Goal: Transaction & Acquisition: Purchase product/service

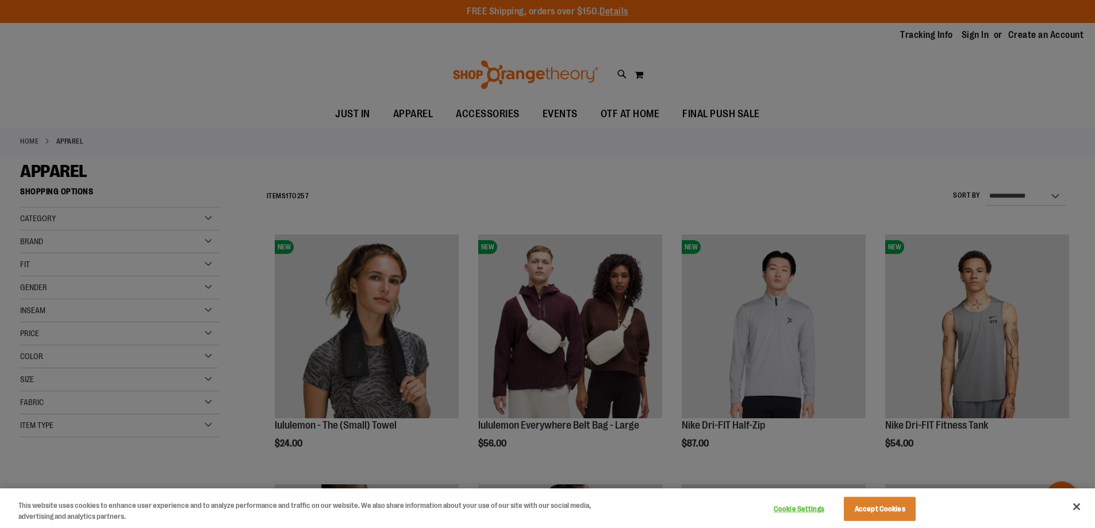
type input "**********"
click at [1074, 507] on button "Close" at bounding box center [1076, 506] width 25 height 25
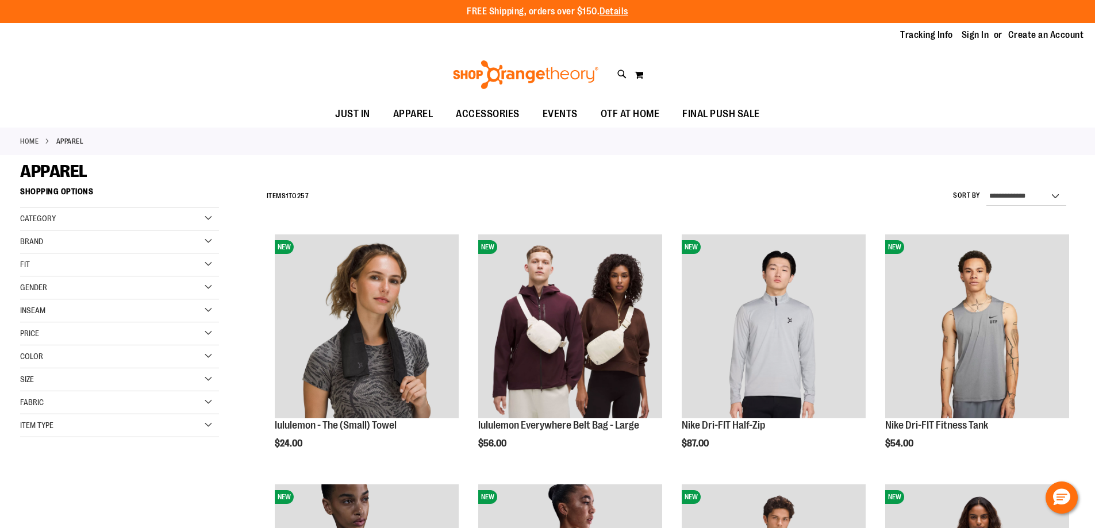
click at [66, 242] on div "Brand" at bounding box center [119, 241] width 199 height 23
click at [53, 287] on link "lululemon" at bounding box center [112, 289] width 191 height 12
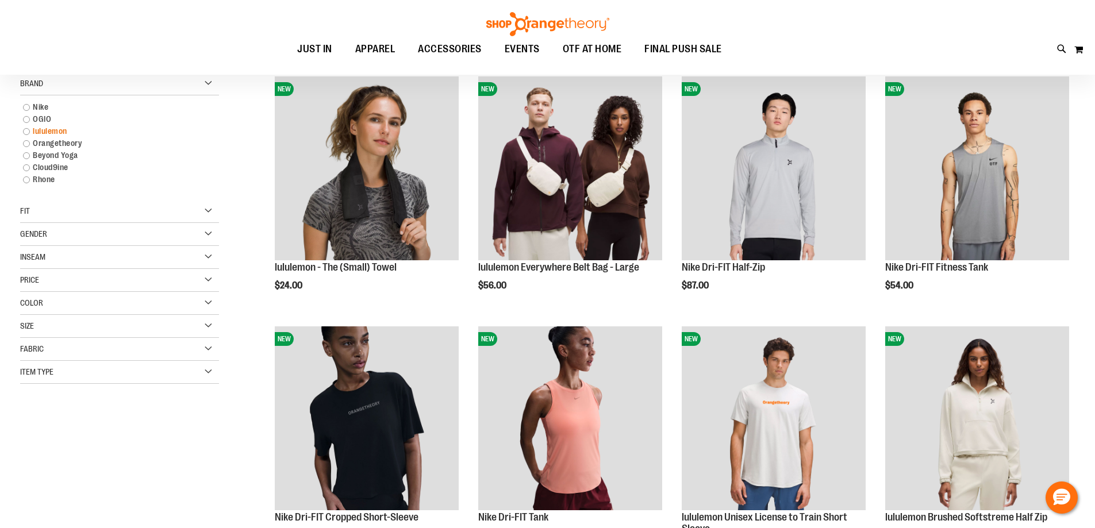
scroll to position [182, 0]
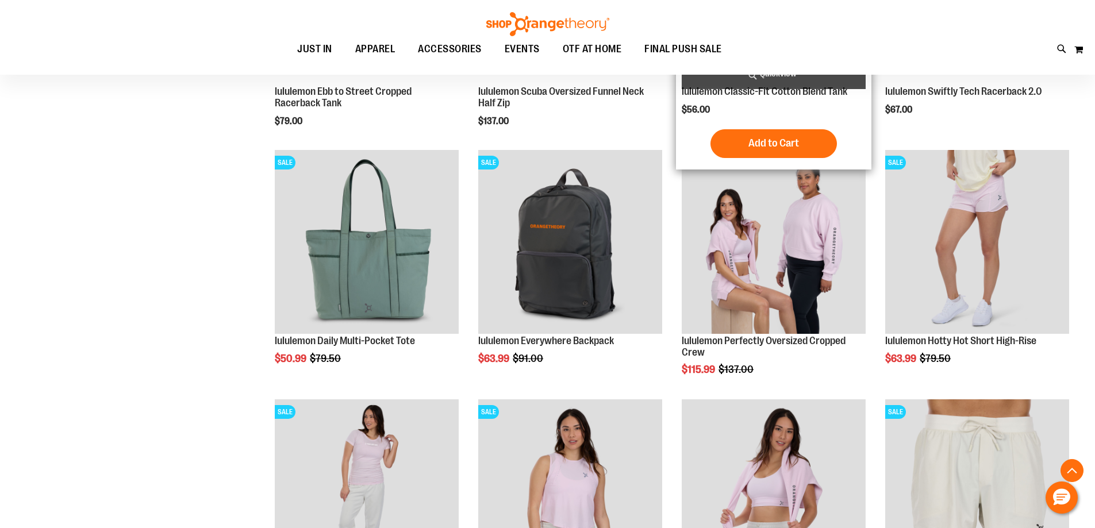
scroll to position [1101, 0]
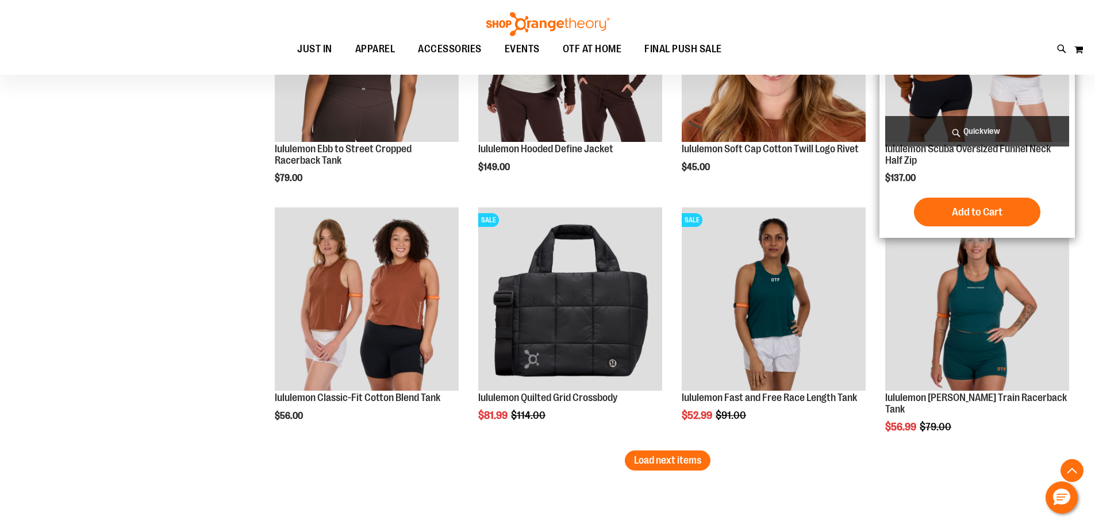
scroll to position [2135, 0]
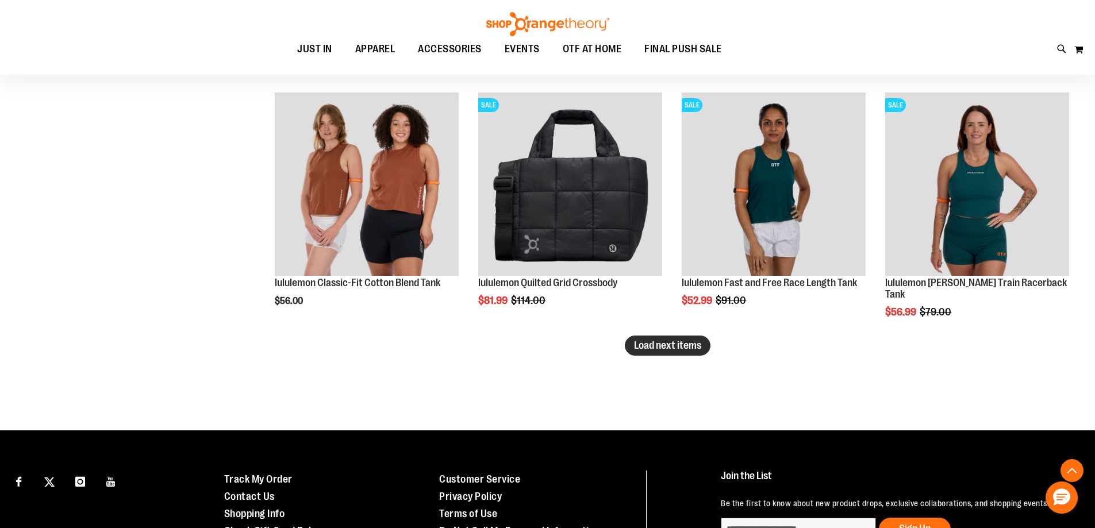
click at [657, 344] on span "Load next items" at bounding box center [667, 345] width 67 height 11
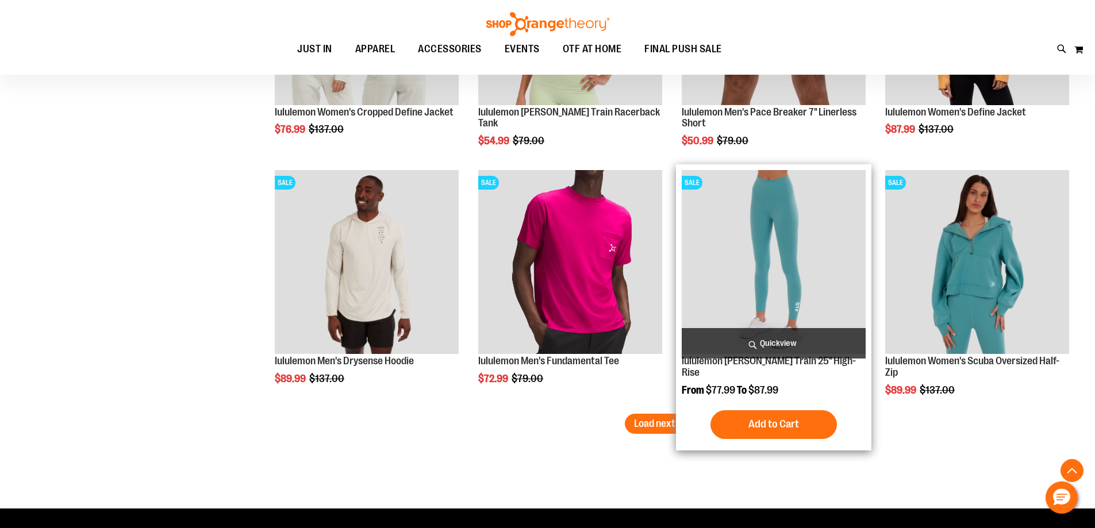
scroll to position [2825, 0]
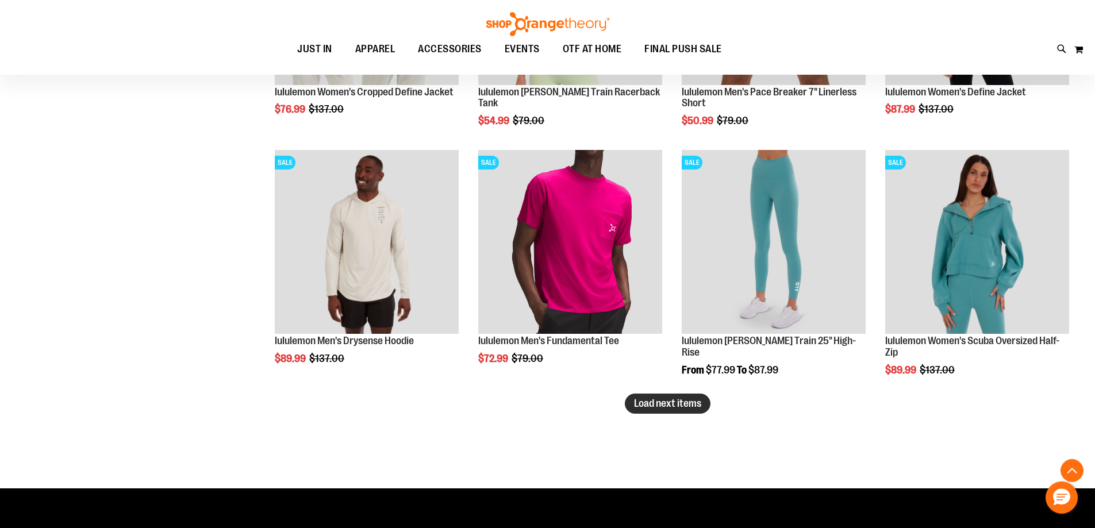
click at [644, 406] on span "Load next items" at bounding box center [667, 403] width 67 height 11
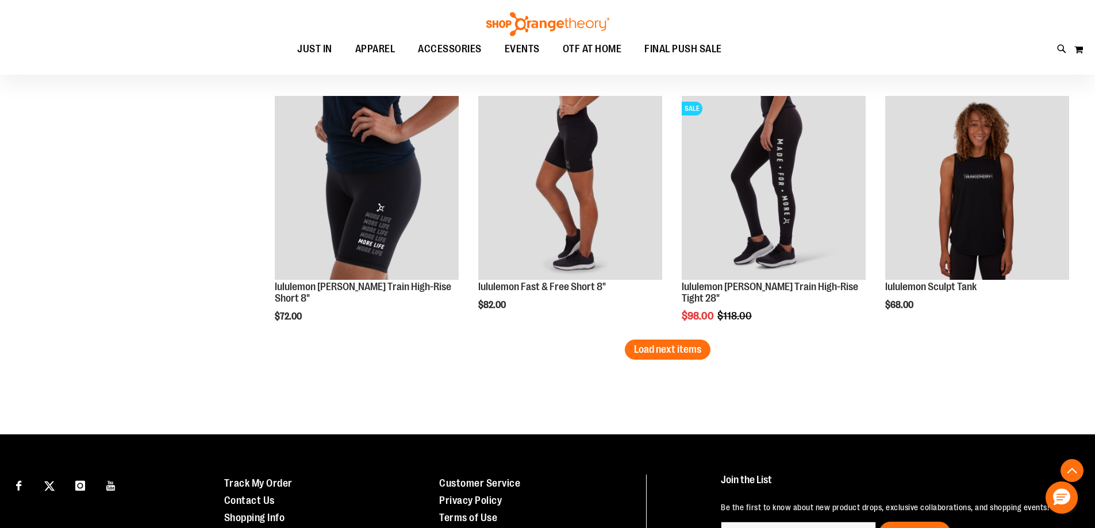
scroll to position [3630, 0]
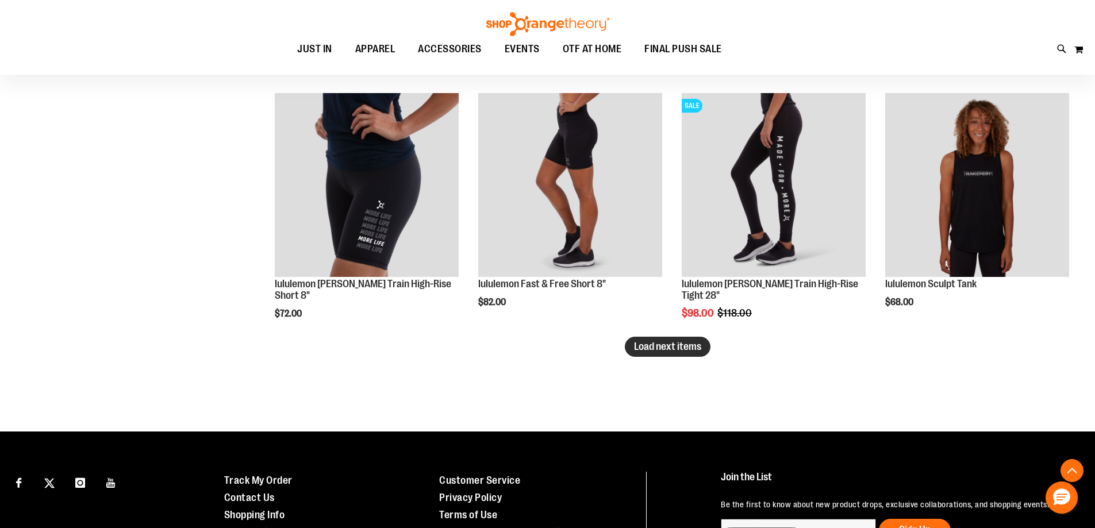
click at [656, 345] on span "Load next items" at bounding box center [667, 346] width 67 height 11
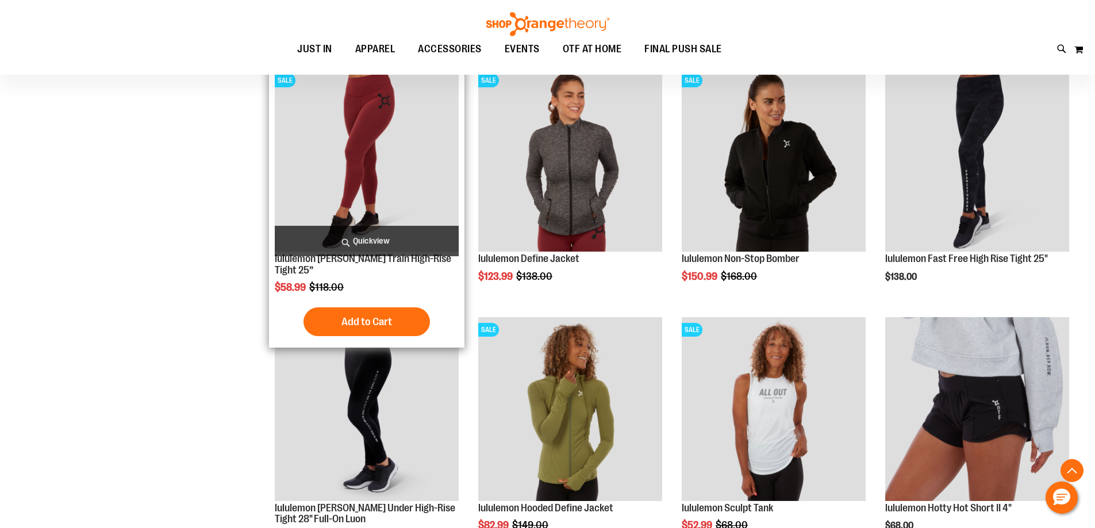
scroll to position [3917, 0]
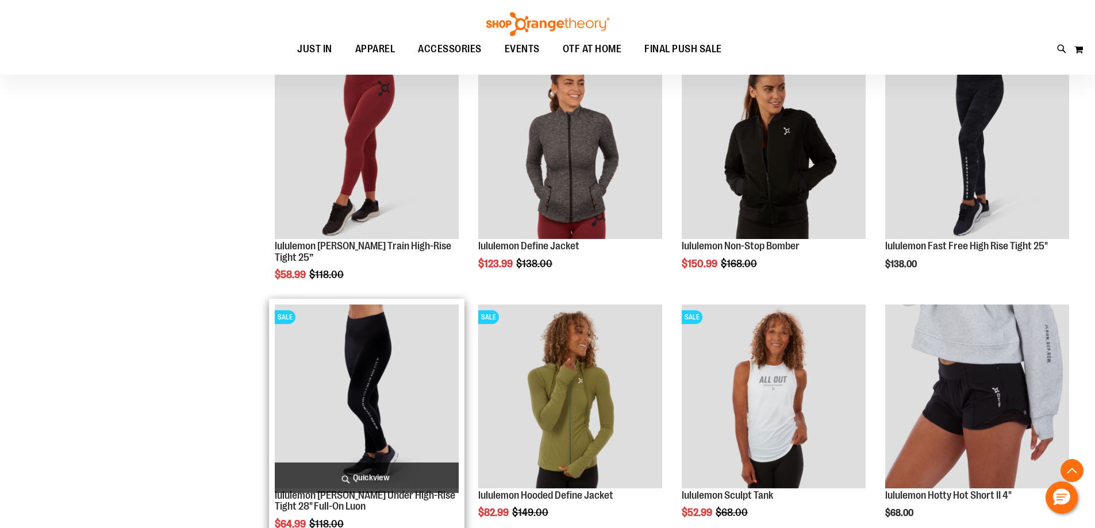
click at [391, 406] on img "product" at bounding box center [367, 397] width 184 height 184
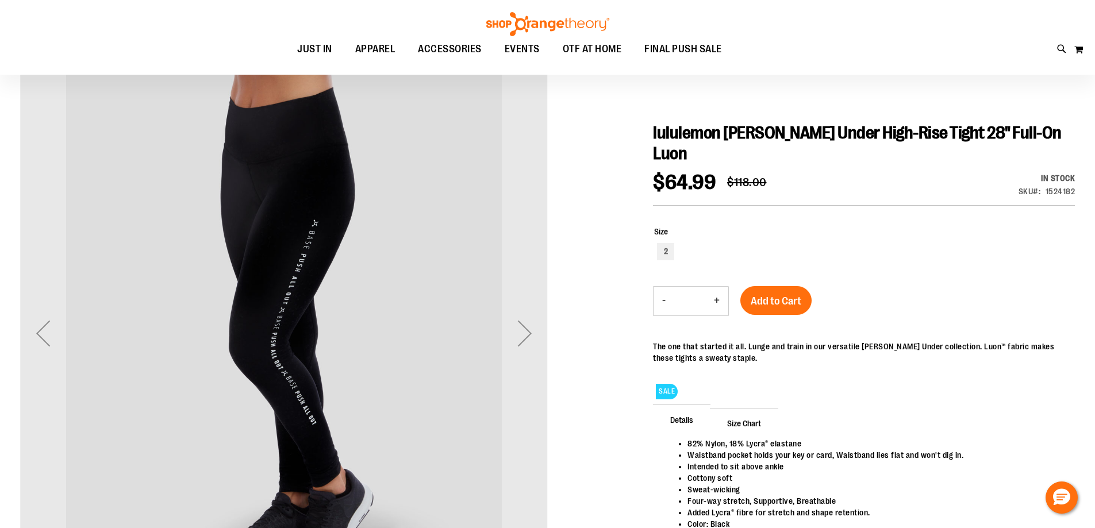
scroll to position [114, 0]
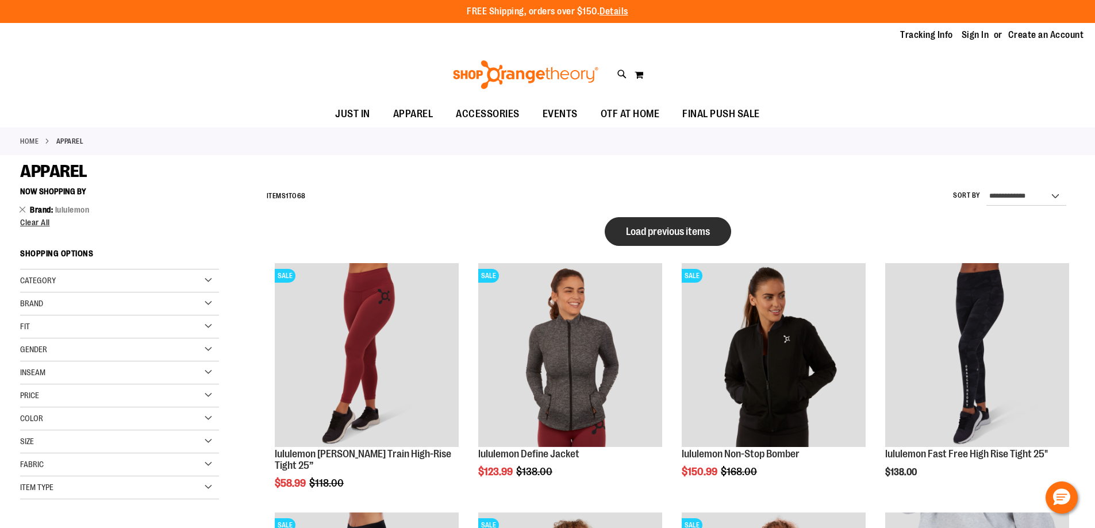
type input "**********"
click at [612, 234] on button "Load previous items" at bounding box center [668, 231] width 126 height 29
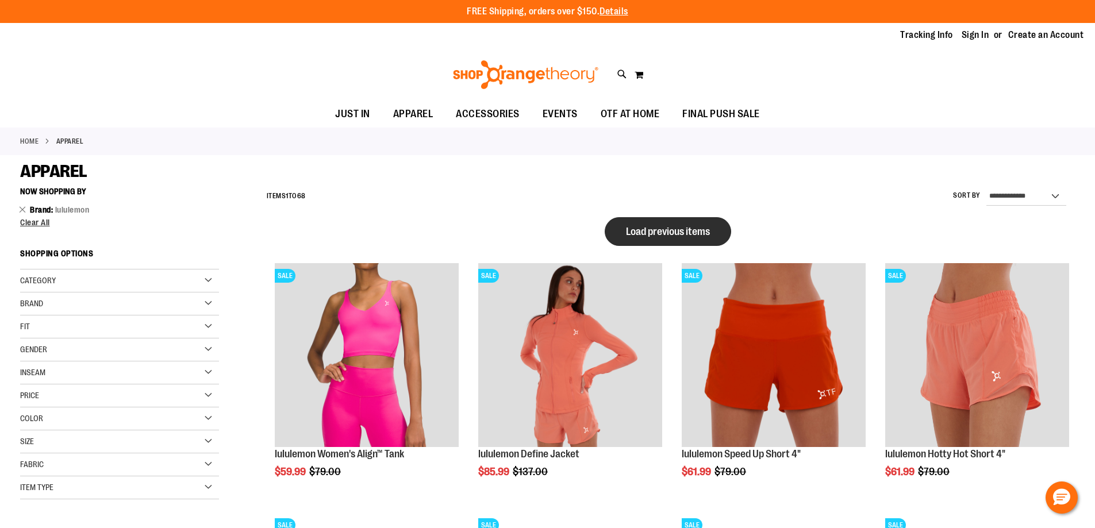
click at [659, 225] on button "Load previous items" at bounding box center [668, 231] width 126 height 29
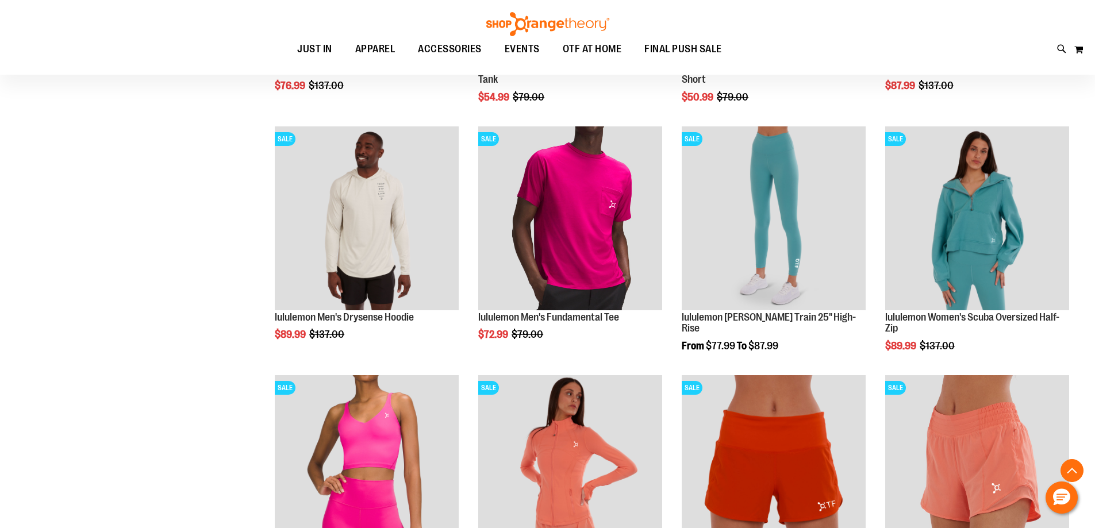
scroll to position [632, 0]
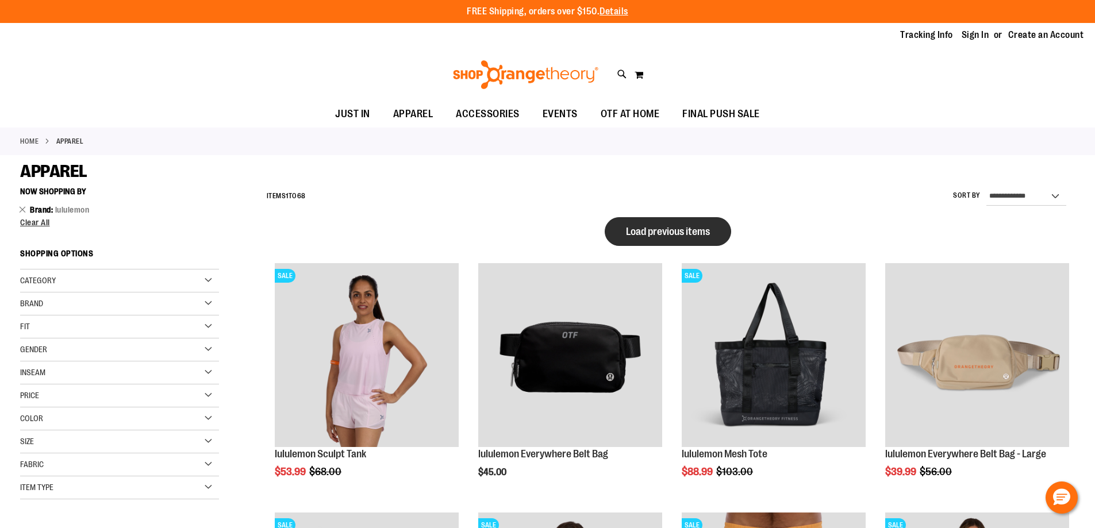
click at [656, 229] on span "Load previous items" at bounding box center [668, 231] width 84 height 11
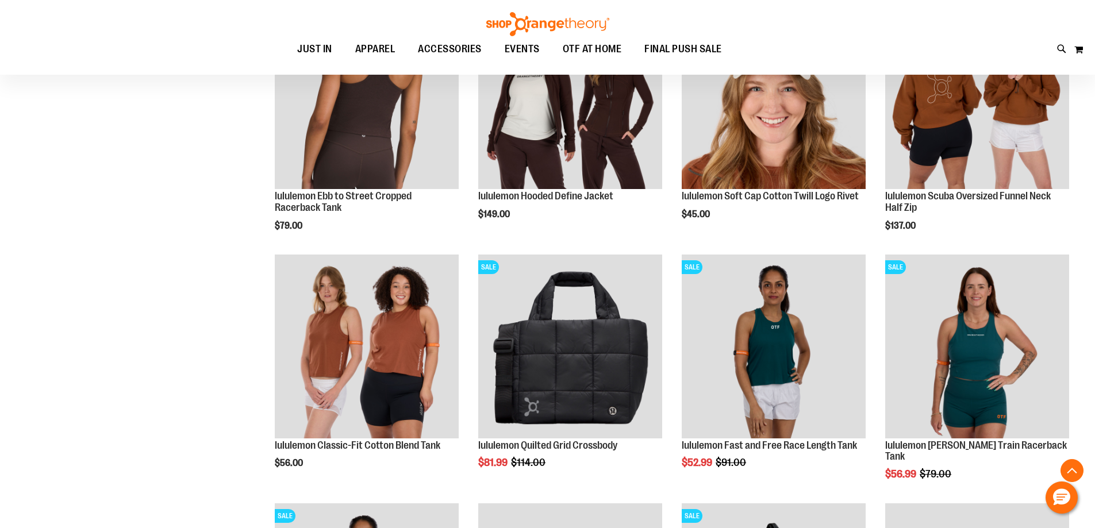
scroll to position [459, 0]
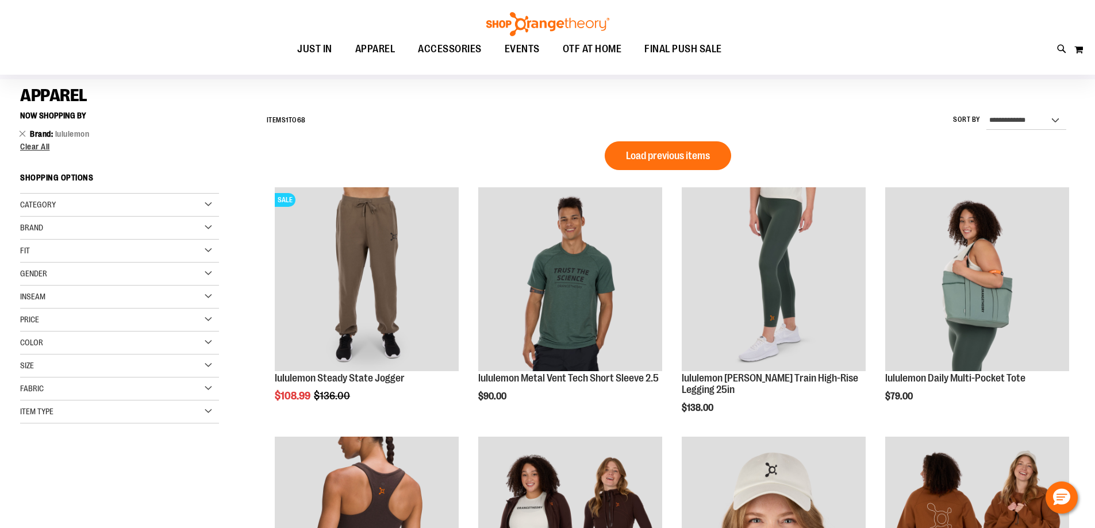
scroll to position [57, 0]
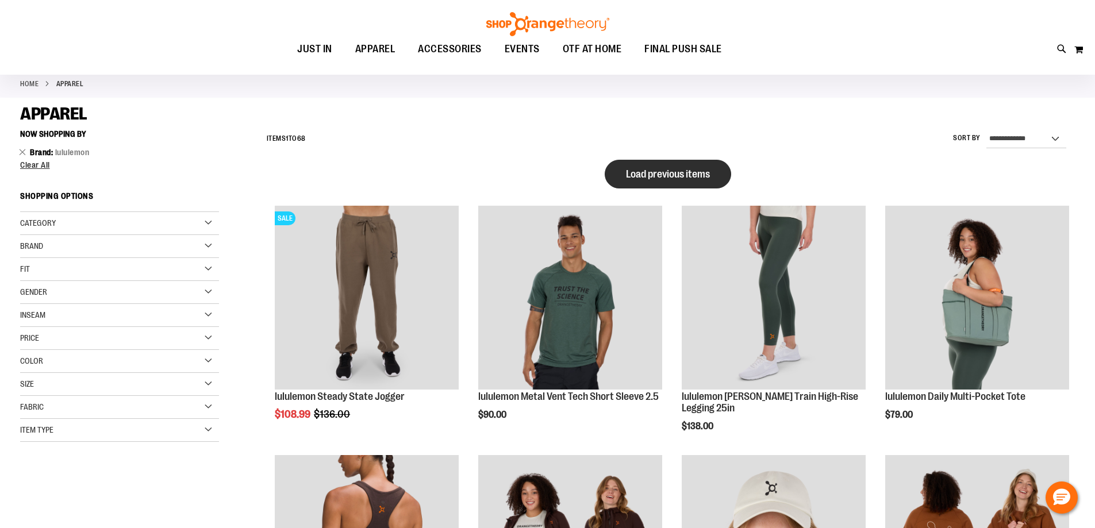
click at [649, 163] on button "Load previous items" at bounding box center [668, 174] width 126 height 29
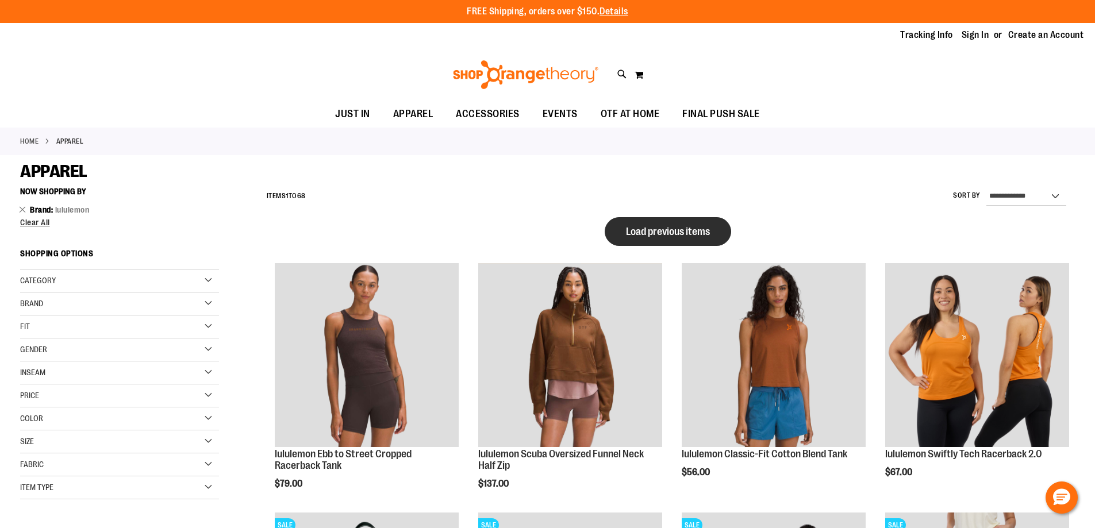
click at [702, 220] on button "Load previous items" at bounding box center [668, 231] width 126 height 29
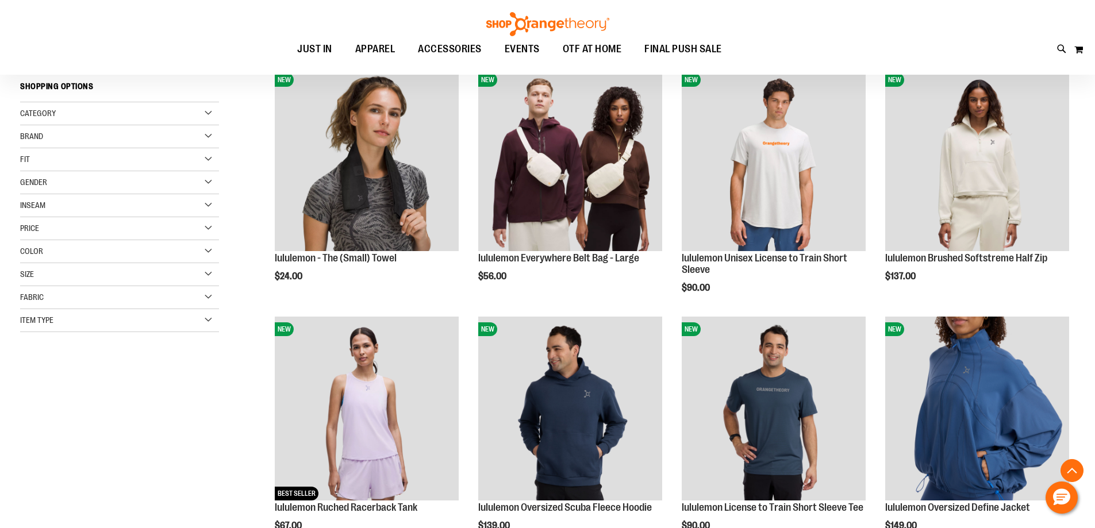
scroll to position [57, 0]
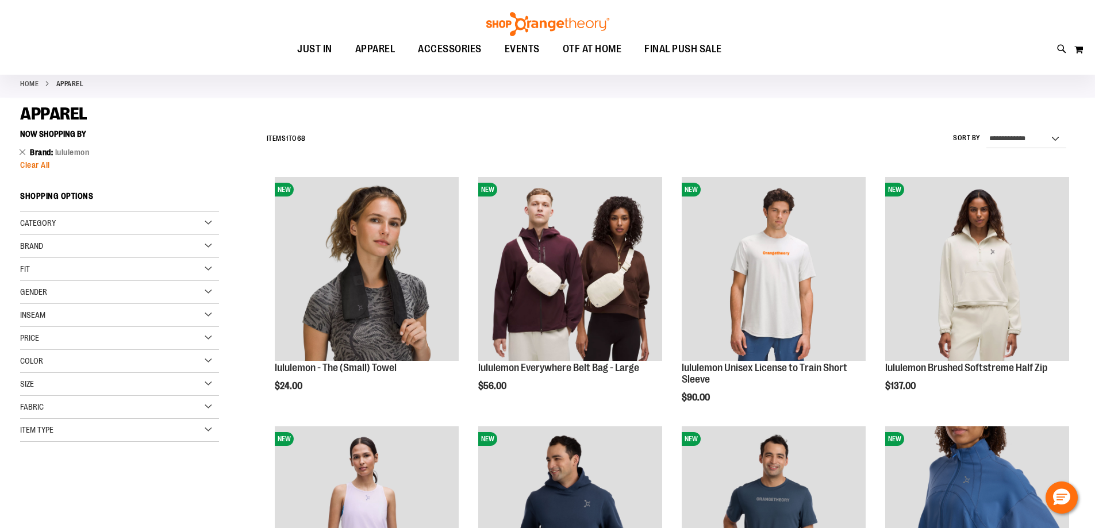
click at [47, 166] on span "Clear All" at bounding box center [35, 164] width 30 height 9
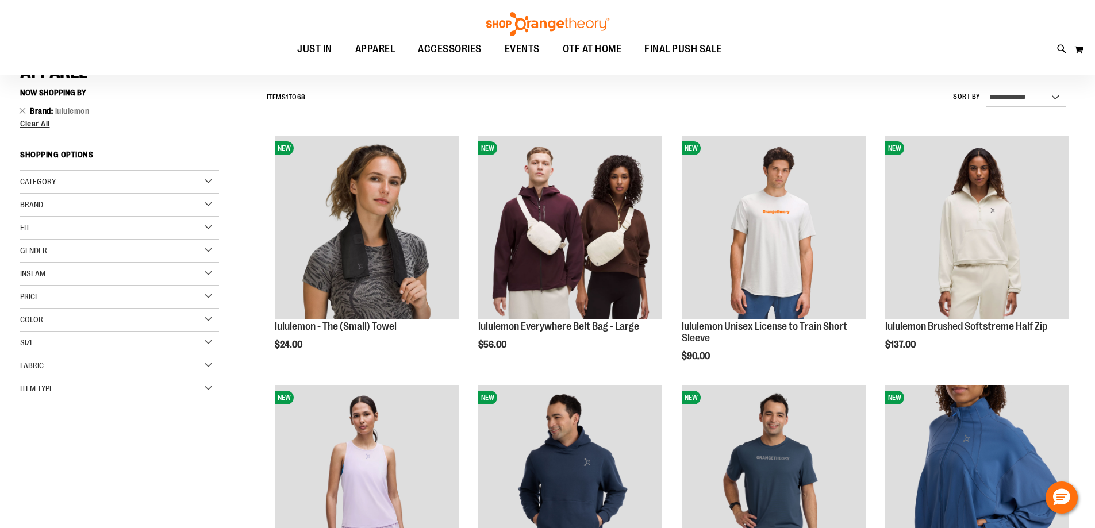
scroll to position [107, 0]
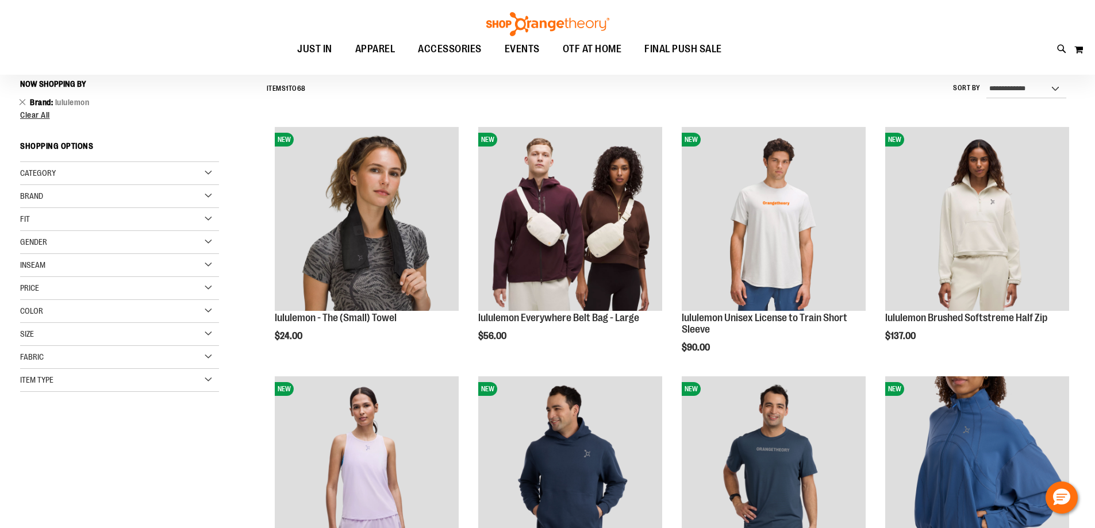
click at [53, 198] on div "Brand" at bounding box center [119, 196] width 199 height 23
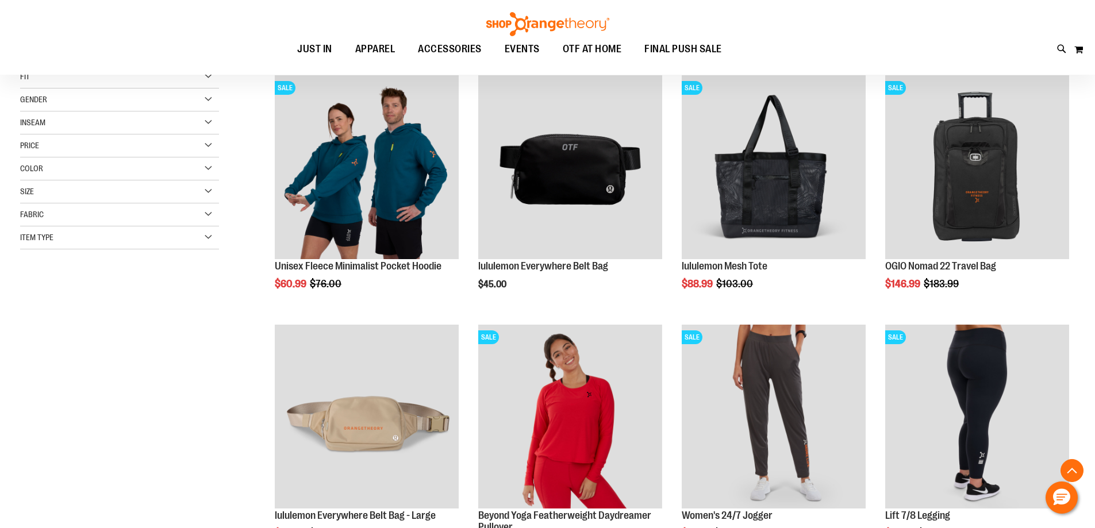
scroll to position [229, 0]
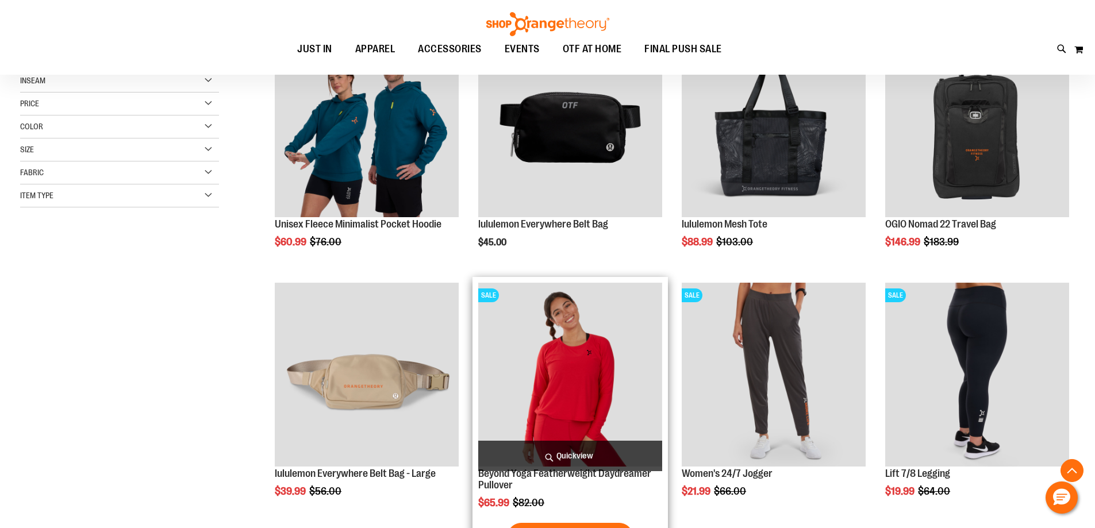
click at [573, 377] on img "product" at bounding box center [570, 375] width 184 height 184
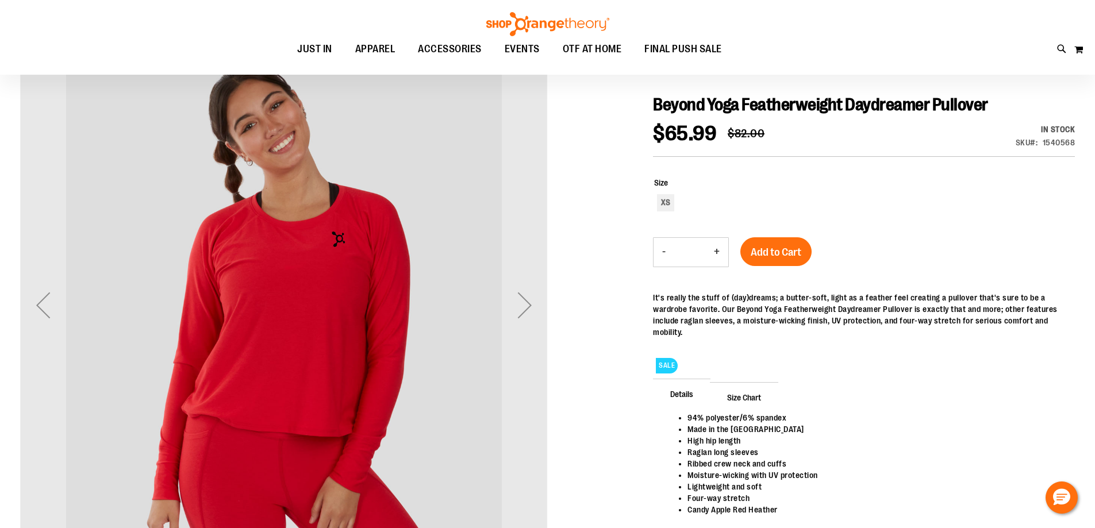
scroll to position [114, 0]
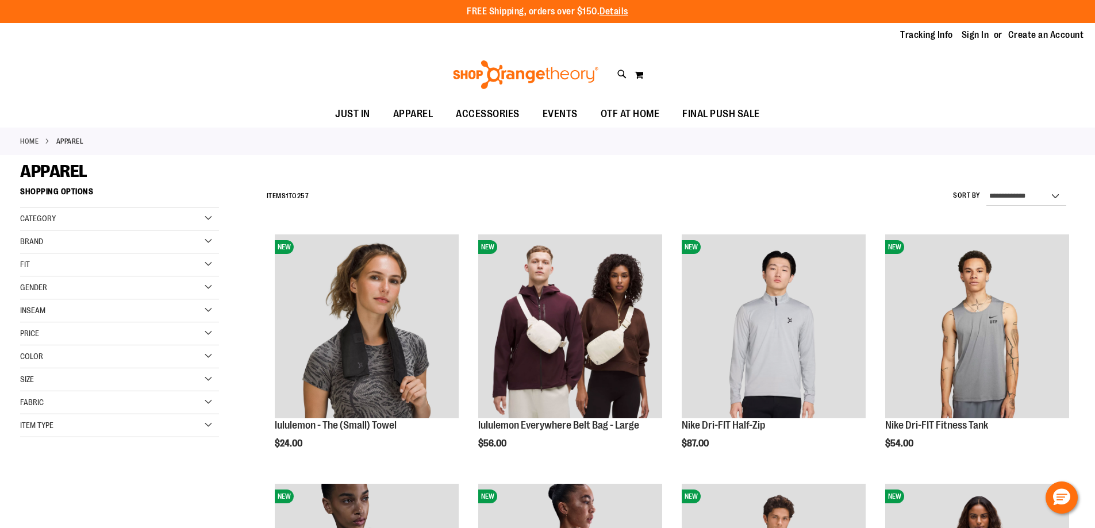
type input "**********"
click at [57, 240] on div "Brand" at bounding box center [119, 241] width 199 height 23
click at [56, 302] on link "Orangetheory" at bounding box center [112, 301] width 191 height 12
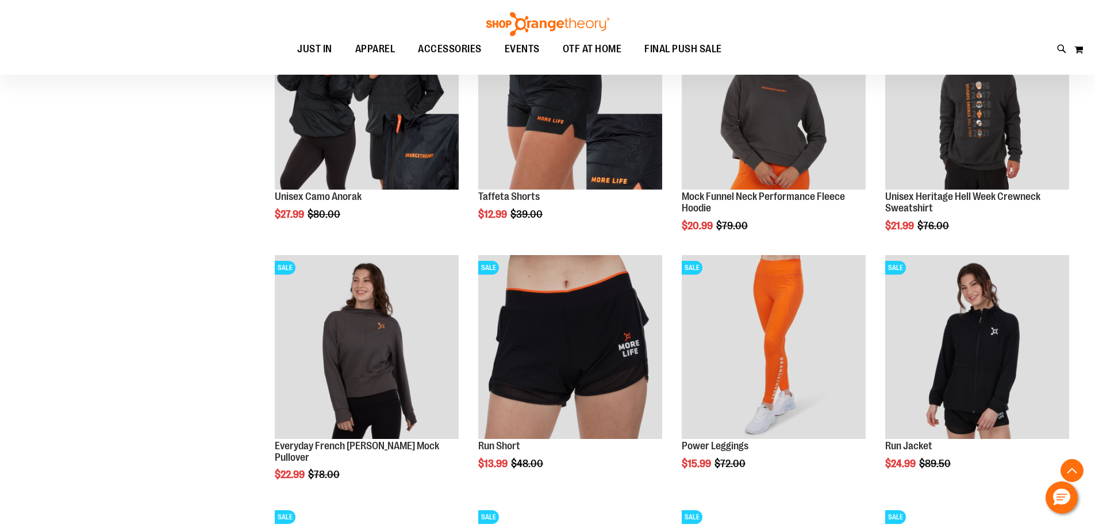
scroll to position [976, 0]
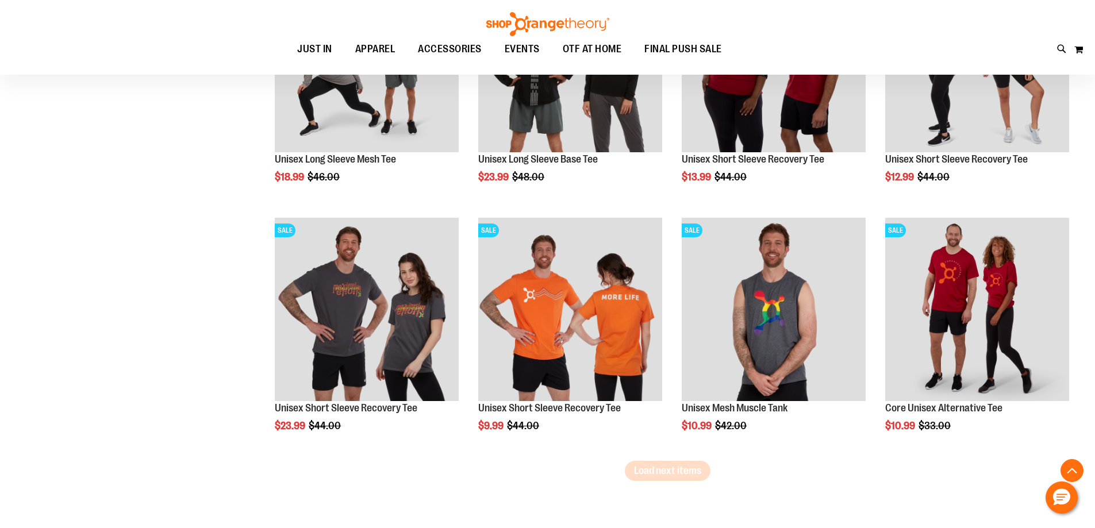
scroll to position [2011, 0]
click at [661, 468] on span "Load next items" at bounding box center [667, 469] width 67 height 11
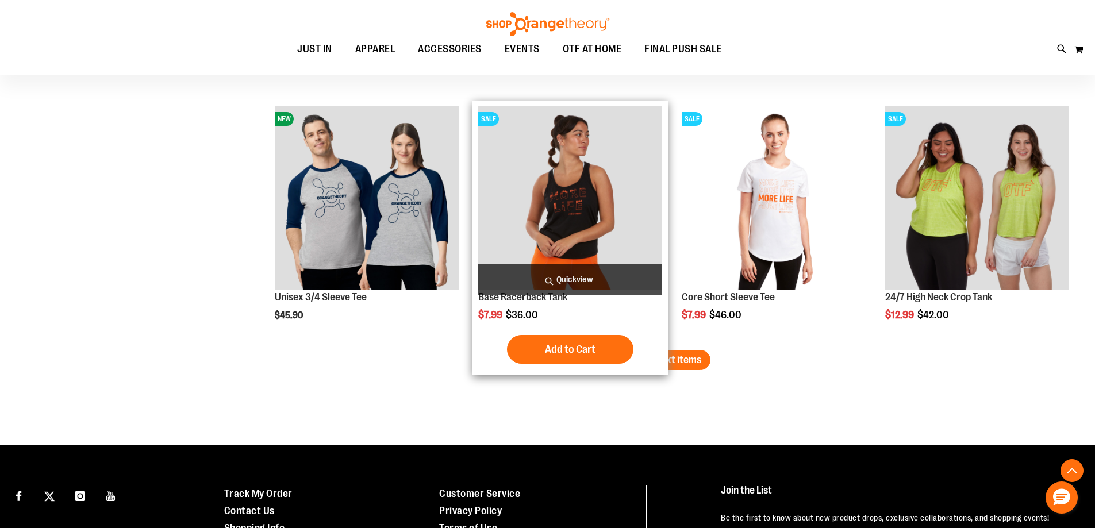
scroll to position [2873, 0]
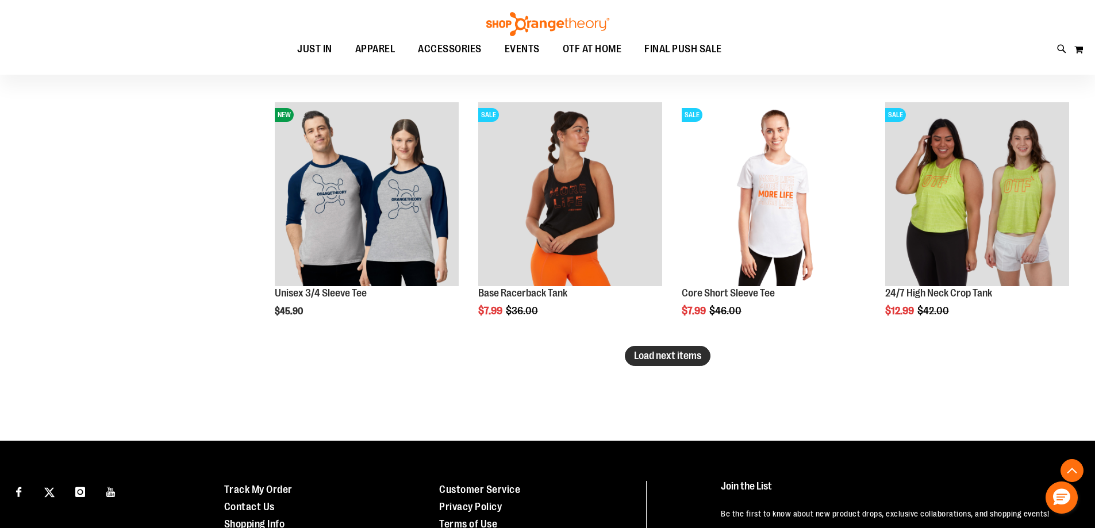
click at [664, 357] on span "Load next items" at bounding box center [667, 355] width 67 height 11
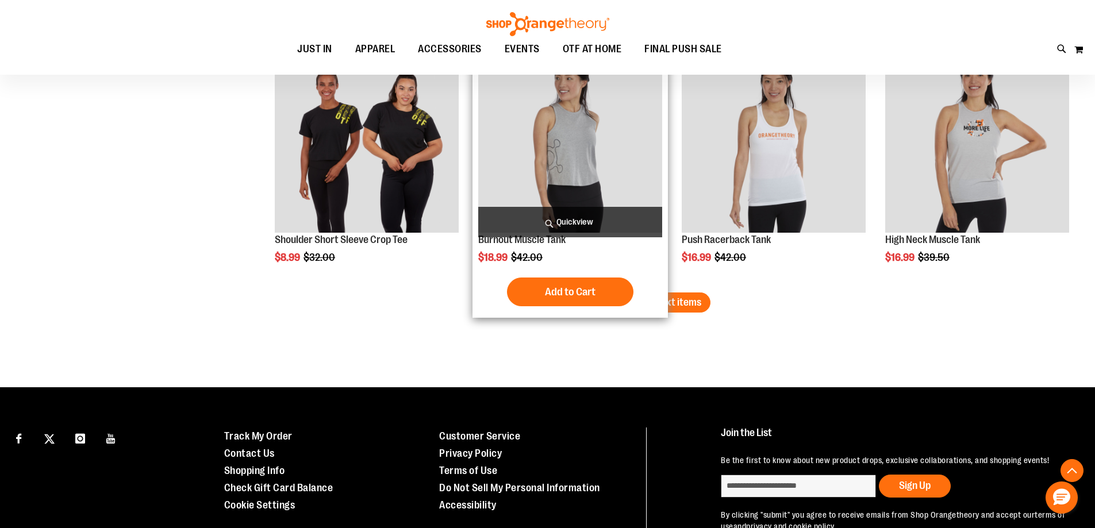
scroll to position [3677, 0]
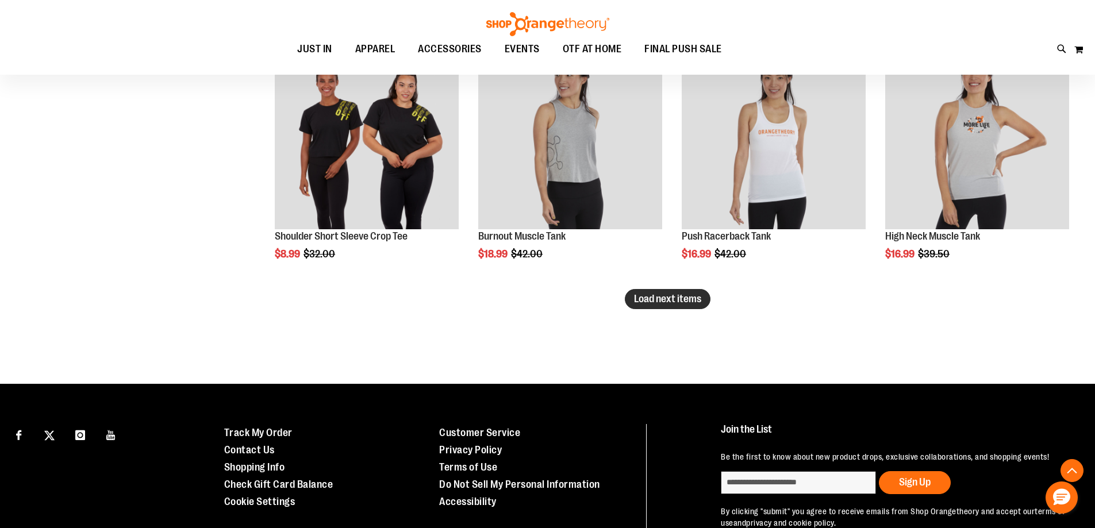
click at [659, 300] on span "Load next items" at bounding box center [667, 298] width 67 height 11
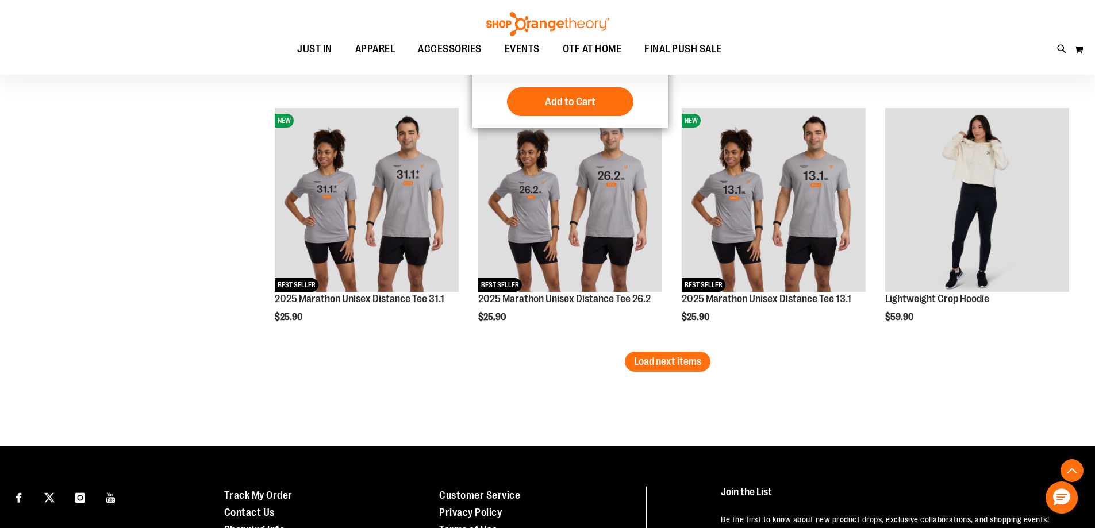
scroll to position [4367, 0]
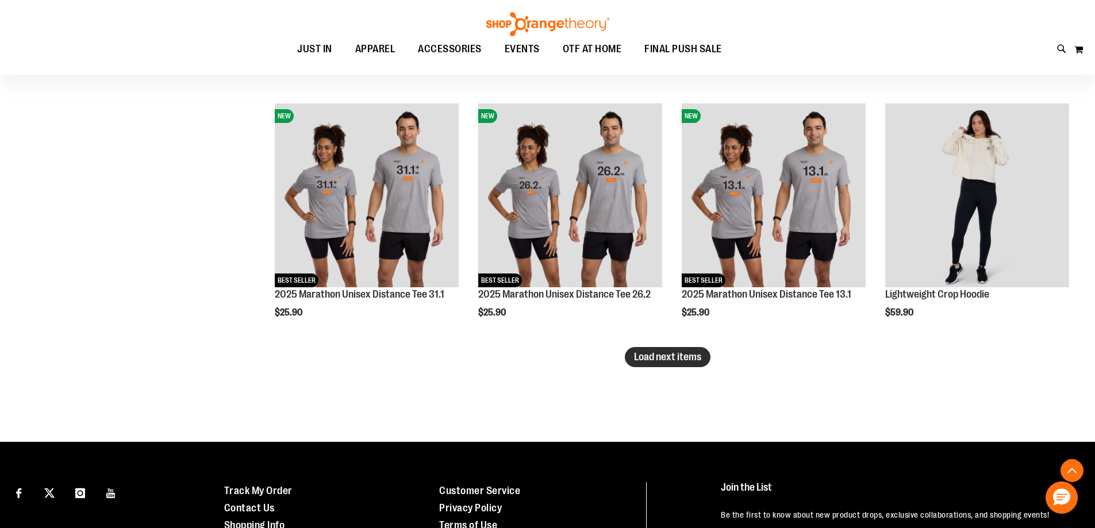
click at [686, 362] on span "Load next items" at bounding box center [667, 356] width 67 height 11
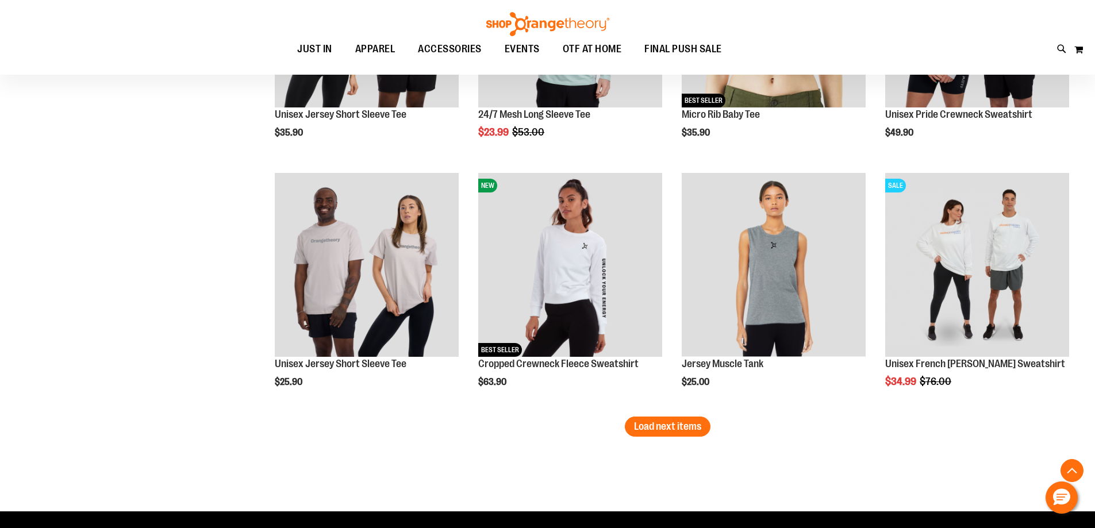
scroll to position [5056, 0]
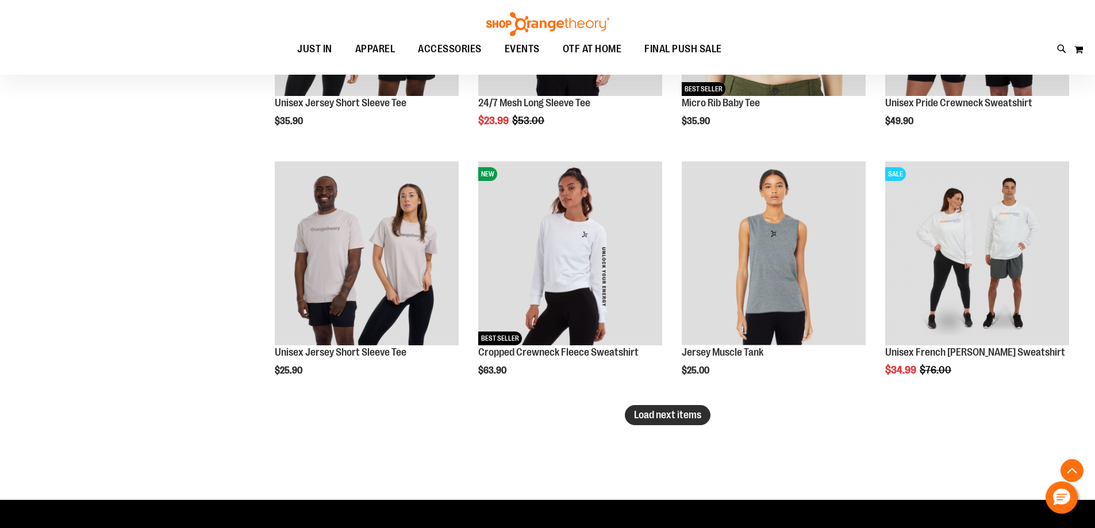
click at [704, 416] on button "Load next items" at bounding box center [668, 415] width 86 height 20
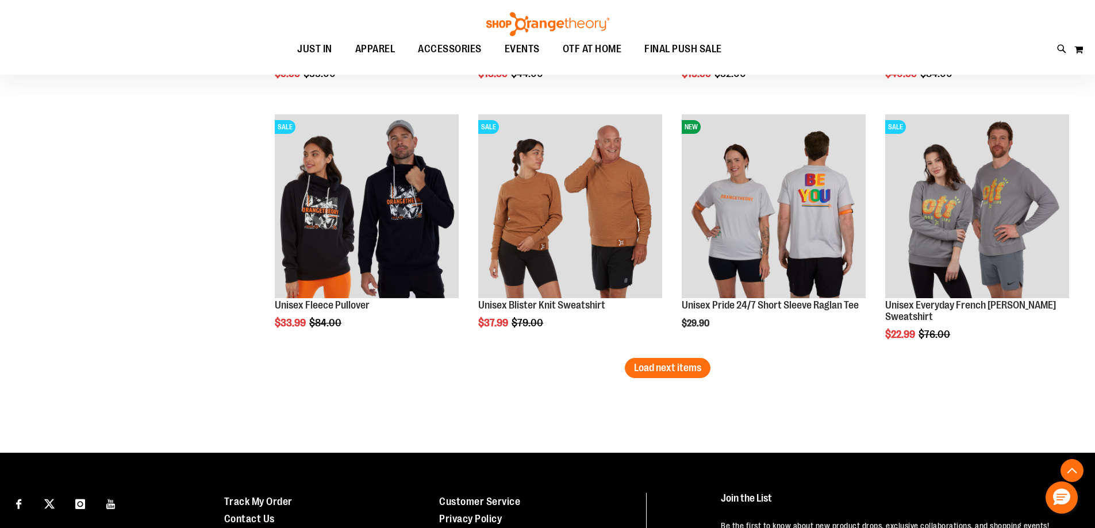
scroll to position [5861, 0]
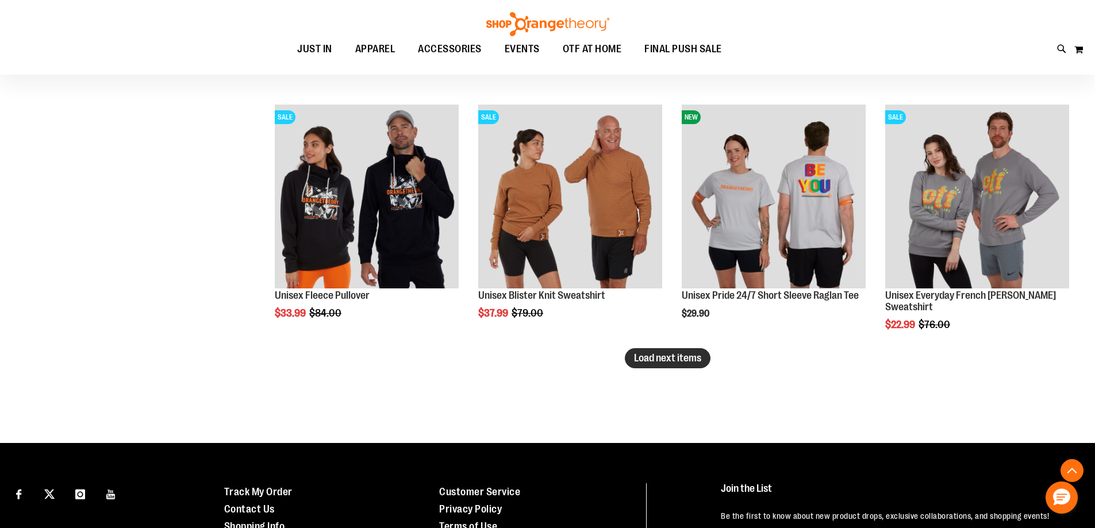
click at [648, 351] on button "Load next items" at bounding box center [668, 358] width 86 height 20
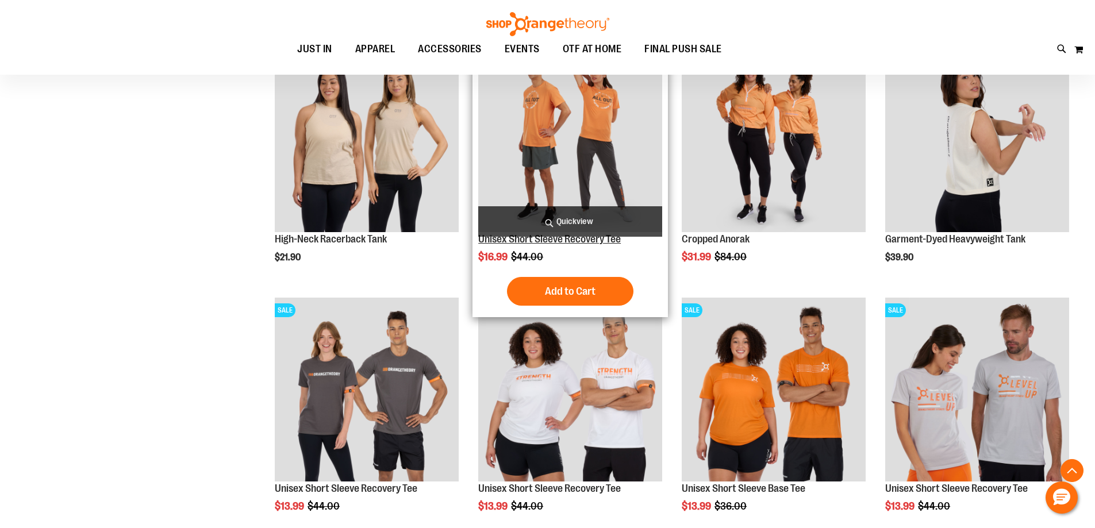
scroll to position [6436, 0]
